Goal: Task Accomplishment & Management: Use online tool/utility

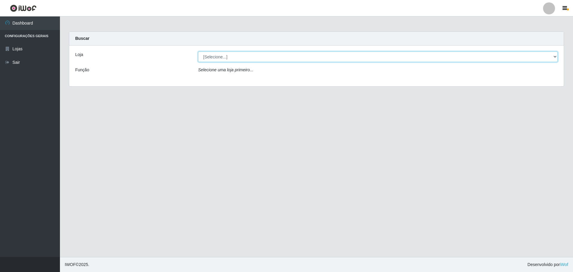
click at [309, 55] on select "[Selecione...] Extrabom - Loja 57 Anchieta" at bounding box center [378, 57] width 360 height 10
select select "470"
click at [198, 52] on select "[Selecione...] Extrabom - Loja 57 Anchieta" at bounding box center [378, 57] width 360 height 10
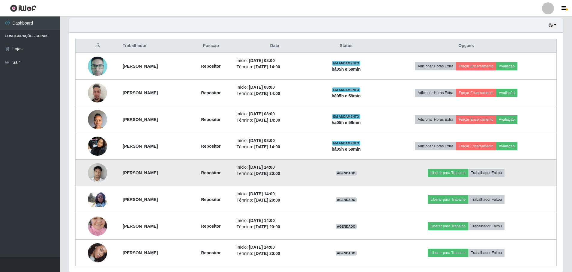
scroll to position [180, 0]
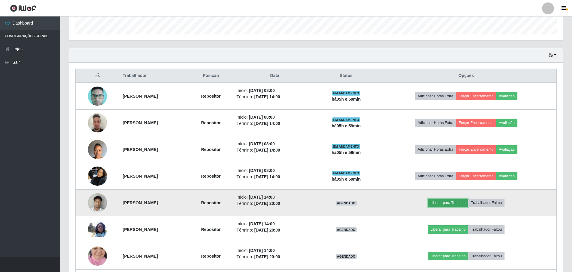
click at [452, 202] on button "Liberar para Trabalho" at bounding box center [447, 203] width 40 height 8
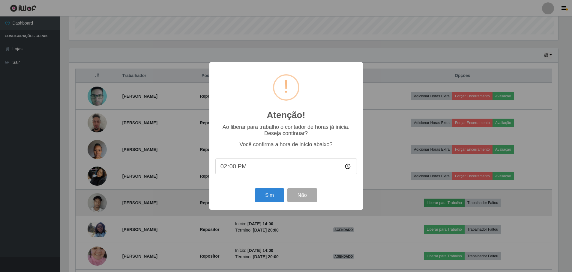
scroll to position [124, 490]
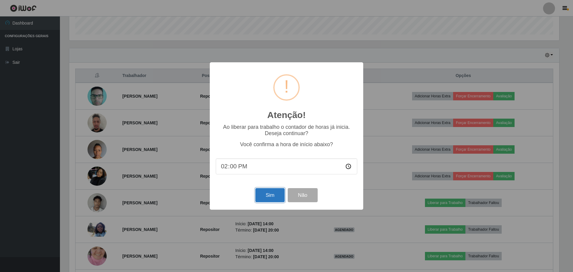
click at [275, 192] on button "Sim" at bounding box center [269, 195] width 29 height 14
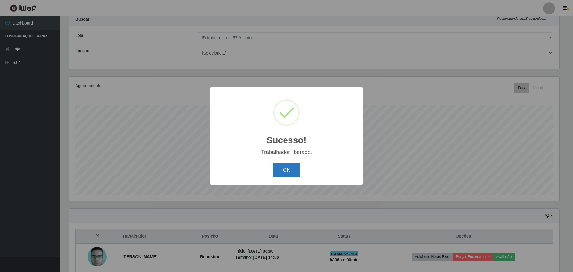
click at [291, 175] on button "OK" at bounding box center [287, 170] width 28 height 14
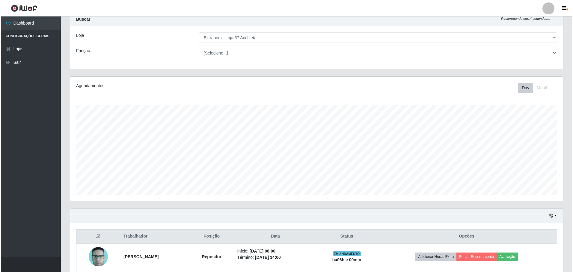
scroll to position [79, 0]
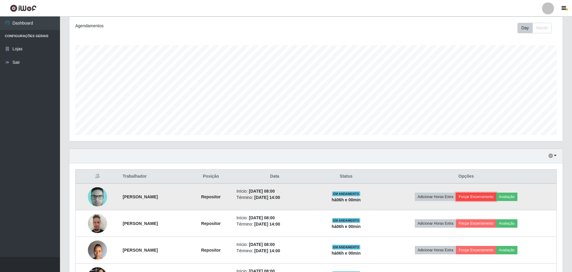
click at [496, 195] on button "Forçar Encerramento" at bounding box center [476, 197] width 40 height 8
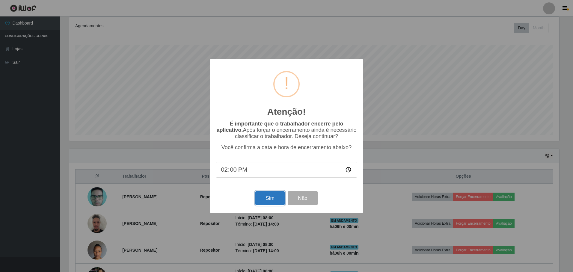
click at [271, 196] on button "Sim" at bounding box center [269, 198] width 29 height 14
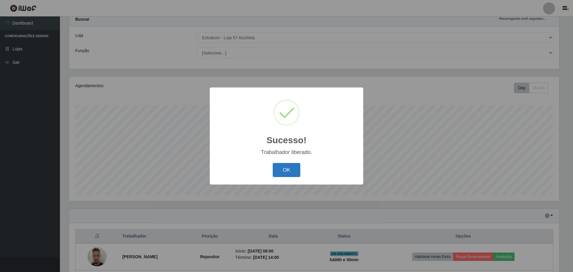
click at [279, 171] on button "OK" at bounding box center [287, 170] width 28 height 14
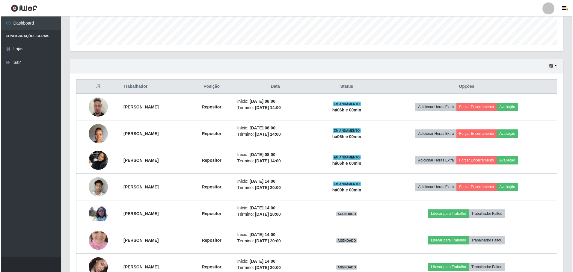
scroll to position [206, 0]
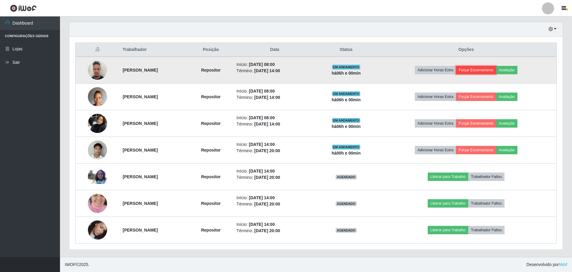
click at [475, 72] on button "Forçar Encerramento" at bounding box center [476, 70] width 40 height 8
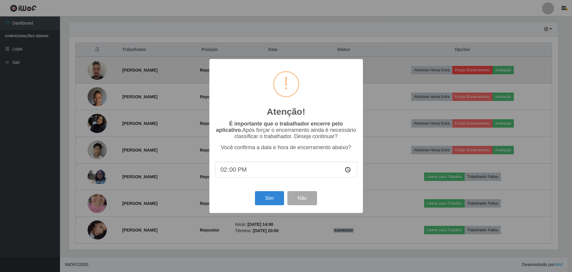
scroll to position [124, 490]
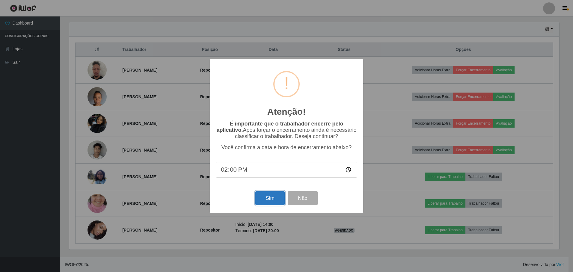
click at [274, 199] on button "Sim" at bounding box center [269, 198] width 29 height 14
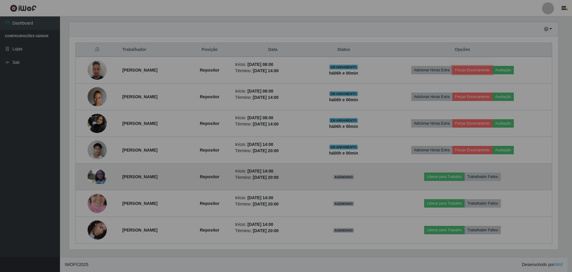
scroll to position [0, 0]
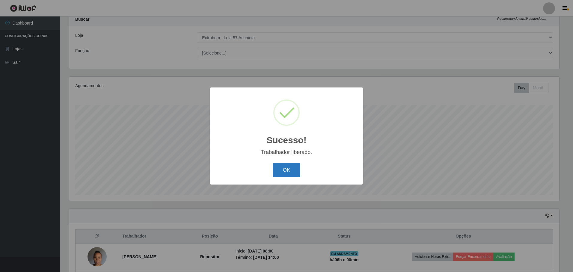
click at [294, 175] on button "OK" at bounding box center [287, 170] width 28 height 14
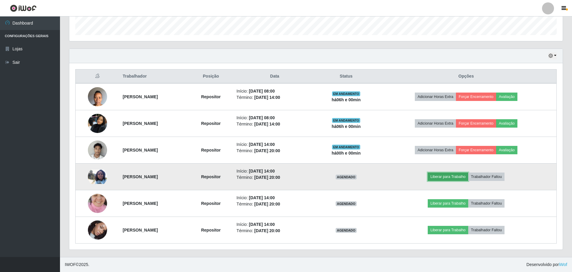
click at [449, 176] on button "Liberar para Trabalho" at bounding box center [447, 177] width 40 height 8
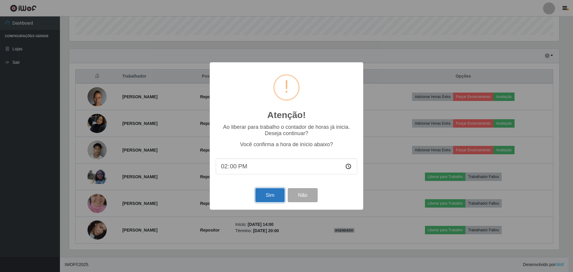
click at [268, 196] on button "Sim" at bounding box center [269, 195] width 29 height 14
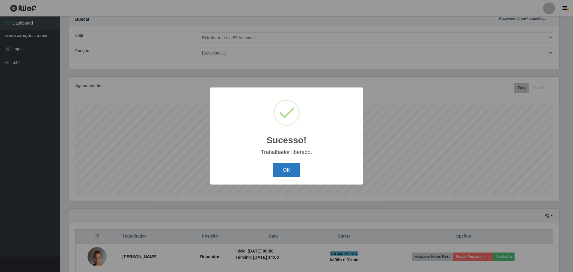
click at [279, 170] on button "OK" at bounding box center [287, 170] width 28 height 14
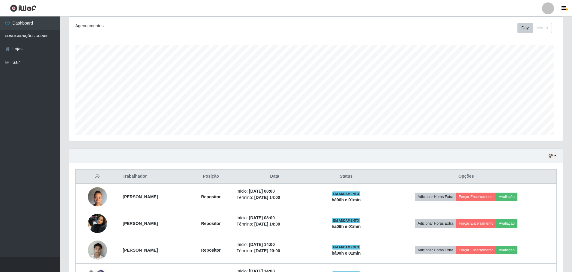
scroll to position [124, 493]
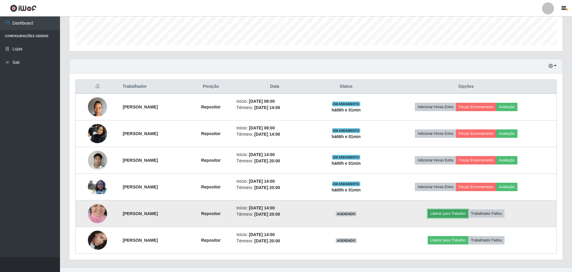
click at [444, 214] on button "Liberar para Trabalho" at bounding box center [447, 214] width 40 height 8
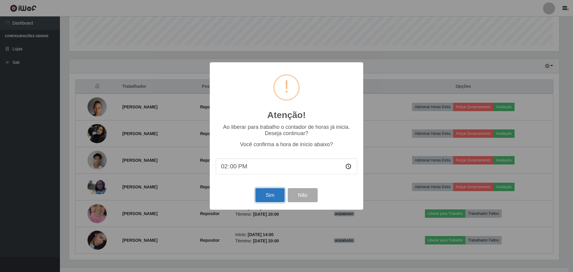
click at [260, 200] on button "Sim" at bounding box center [269, 195] width 29 height 14
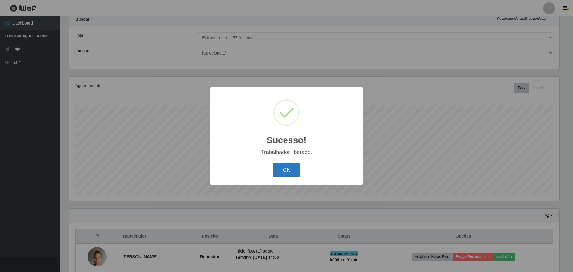
click at [275, 172] on button "OK" at bounding box center [287, 170] width 28 height 14
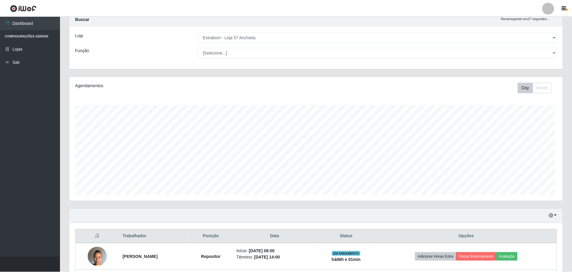
scroll to position [124, 493]
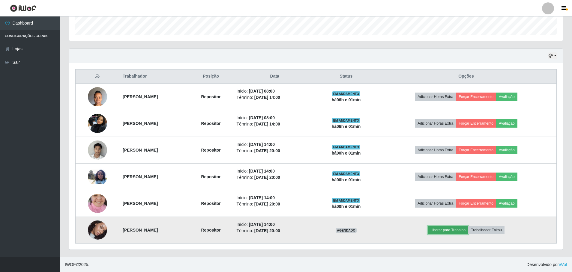
click at [446, 230] on button "Liberar para Trabalho" at bounding box center [447, 230] width 40 height 8
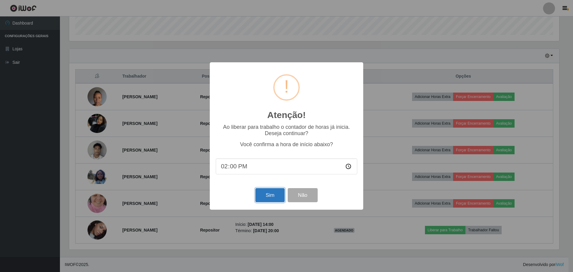
click at [273, 195] on button "Sim" at bounding box center [269, 195] width 29 height 14
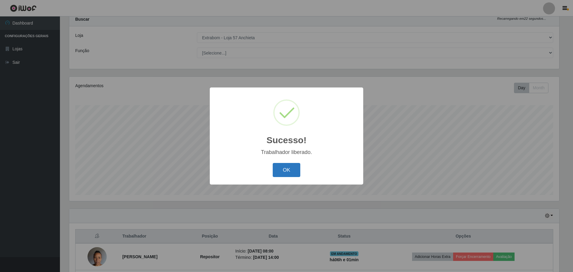
click at [283, 172] on button "OK" at bounding box center [287, 170] width 28 height 14
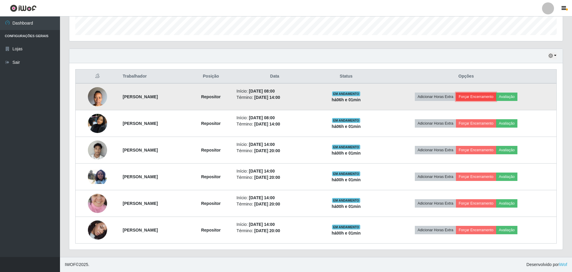
click at [491, 96] on button "Forçar Encerramento" at bounding box center [476, 97] width 40 height 8
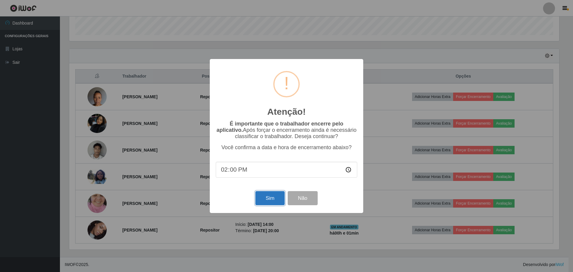
click at [274, 200] on button "Sim" at bounding box center [269, 198] width 29 height 14
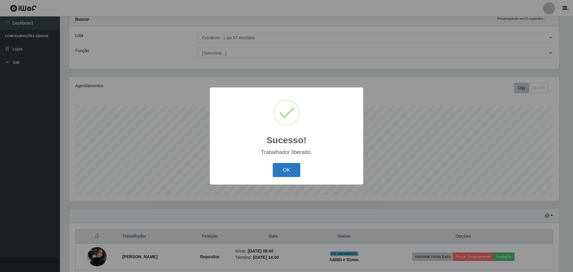
click at [289, 169] on button "OK" at bounding box center [287, 170] width 28 height 14
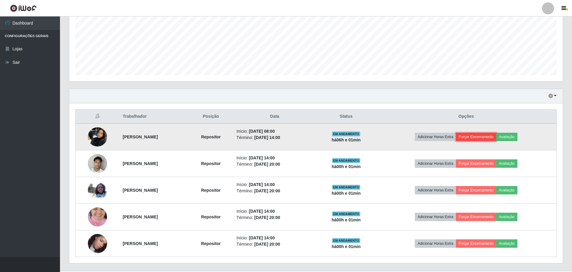
click at [474, 137] on button "Forçar Encerramento" at bounding box center [476, 137] width 40 height 8
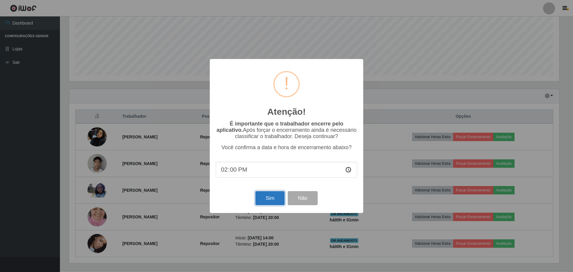
click at [272, 200] on button "Sim" at bounding box center [269, 198] width 29 height 14
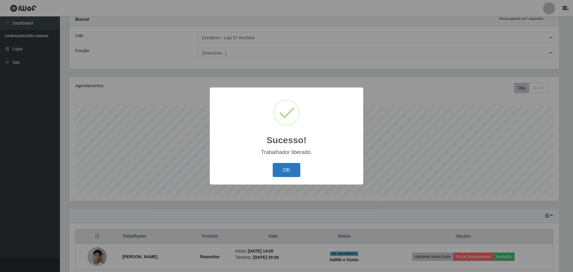
click at [293, 168] on button "OK" at bounding box center [287, 170] width 28 height 14
